Goal: Feedback & Contribution: Submit feedback/report problem

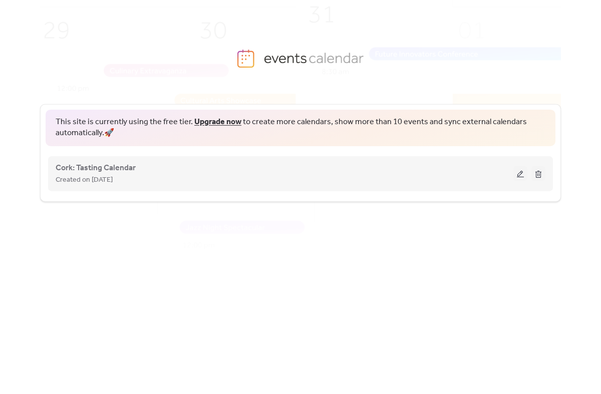
click at [523, 173] on button at bounding box center [521, 173] width 14 height 15
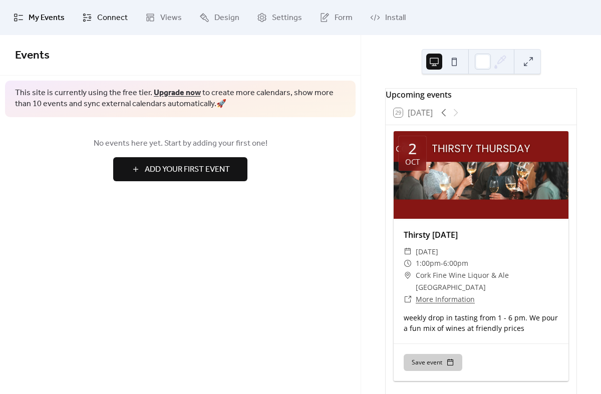
click at [99, 22] on span "Connect" at bounding box center [112, 18] width 31 height 12
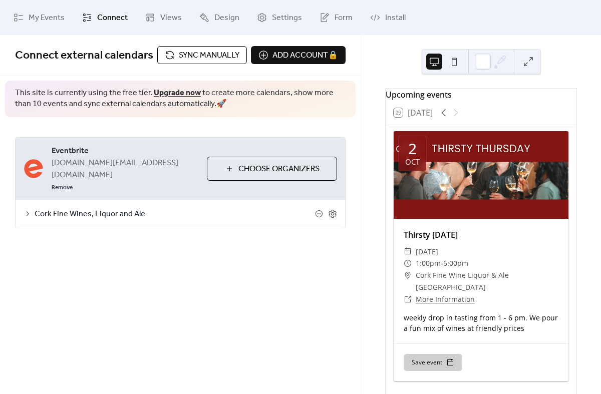
click at [183, 56] on span "Sync manually" at bounding box center [209, 56] width 61 height 12
click at [287, 18] on span "Settings" at bounding box center [287, 18] width 30 height 12
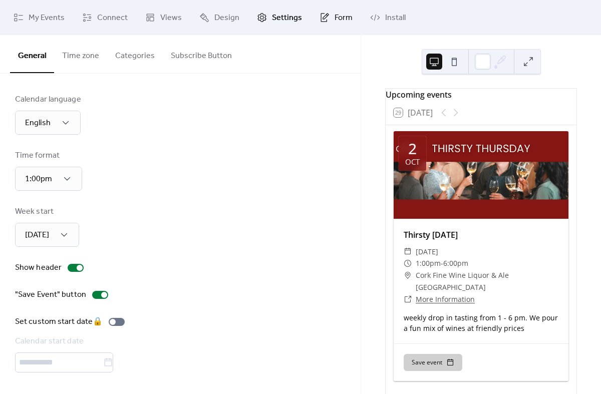
click at [330, 21] on link "Form" at bounding box center [336, 17] width 48 height 27
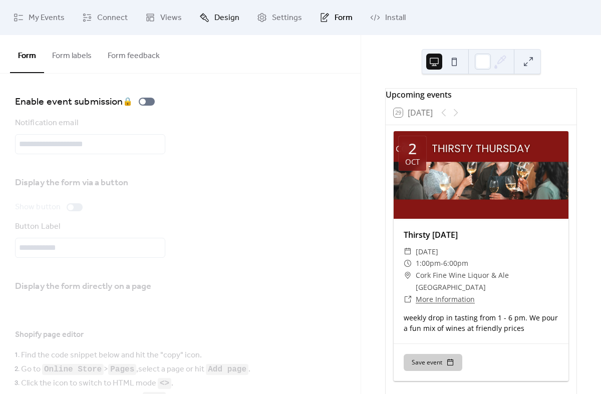
click at [218, 14] on span "Design" at bounding box center [226, 18] width 25 height 12
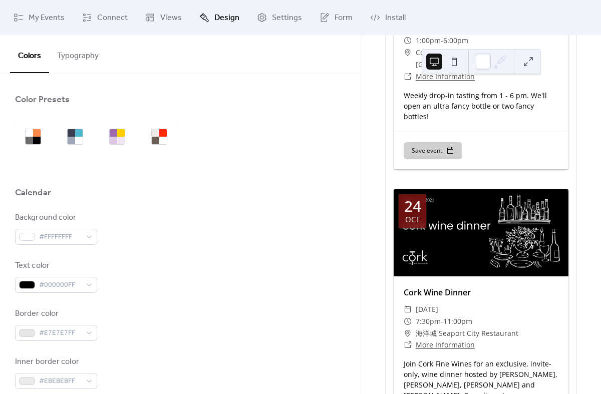
scroll to position [2485, 0]
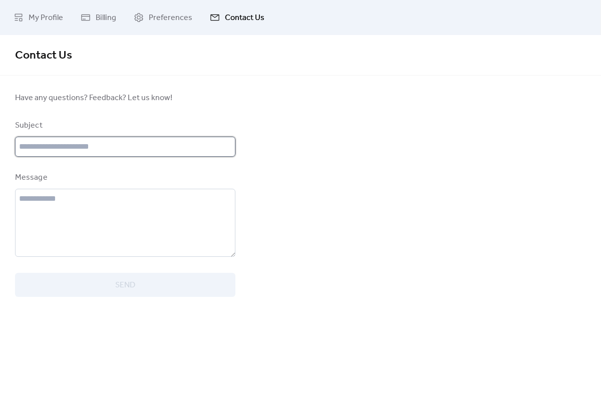
click at [101, 149] on input "text" at bounding box center [125, 147] width 220 height 20
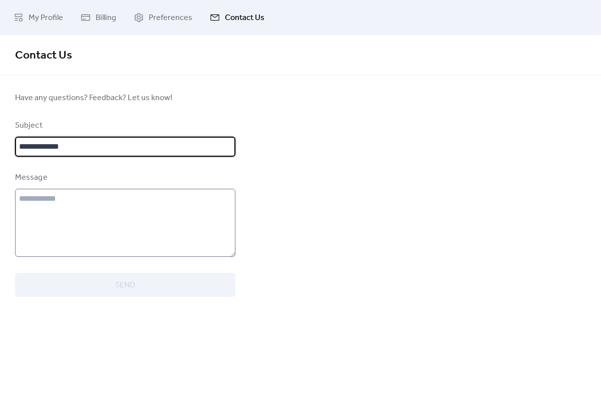
type input "**********"
click at [75, 217] on textarea at bounding box center [125, 223] width 220 height 68
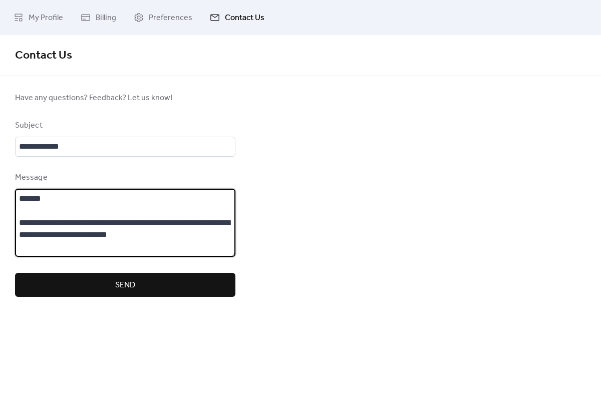
type textarea "**********"
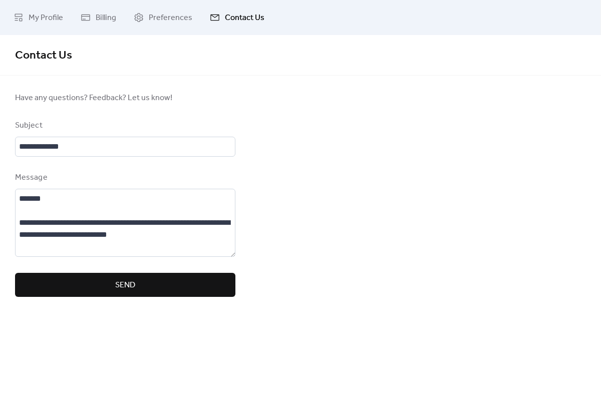
click at [120, 276] on button "Send" at bounding box center [125, 285] width 220 height 24
